Goal: Navigation & Orientation: Go to known website

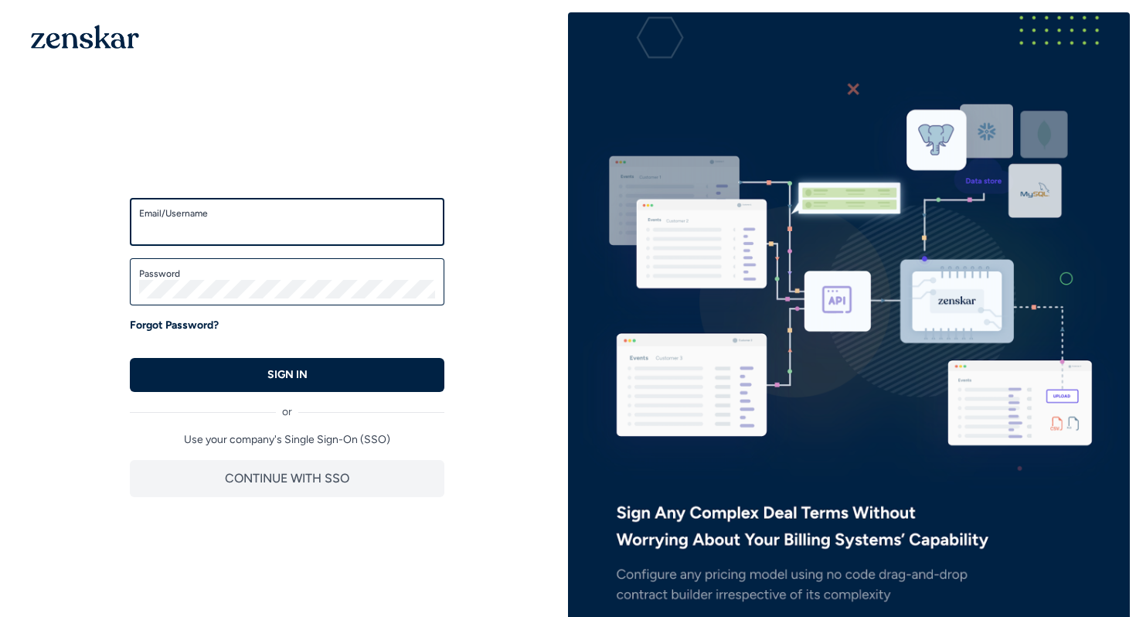
click at [298, 232] on input "Email/Username" at bounding box center [287, 228] width 296 height 19
type input "**********"
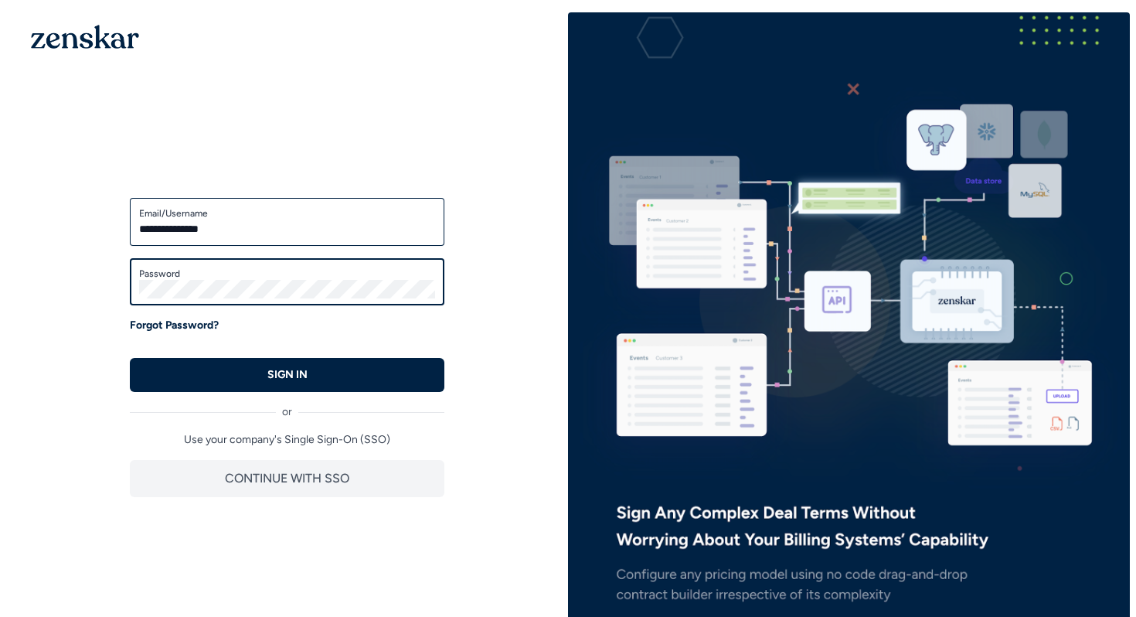
click at [130, 358] on button "SIGN IN" at bounding box center [287, 375] width 315 height 34
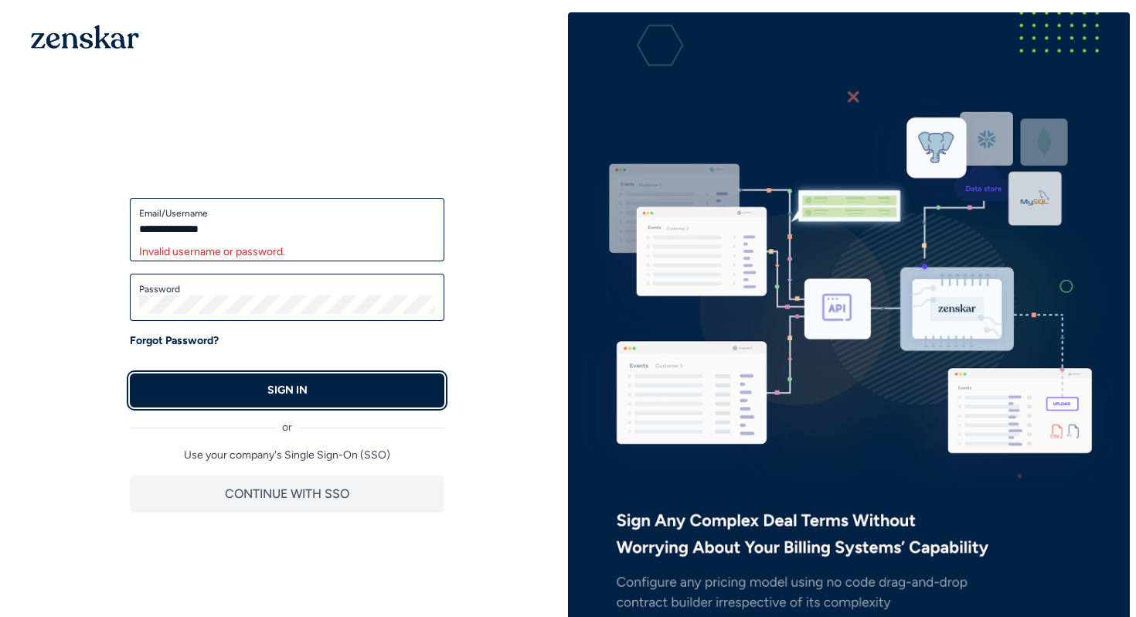
click at [224, 381] on button "SIGN IN" at bounding box center [287, 390] width 315 height 34
